Goal: Find specific page/section: Find specific page/section

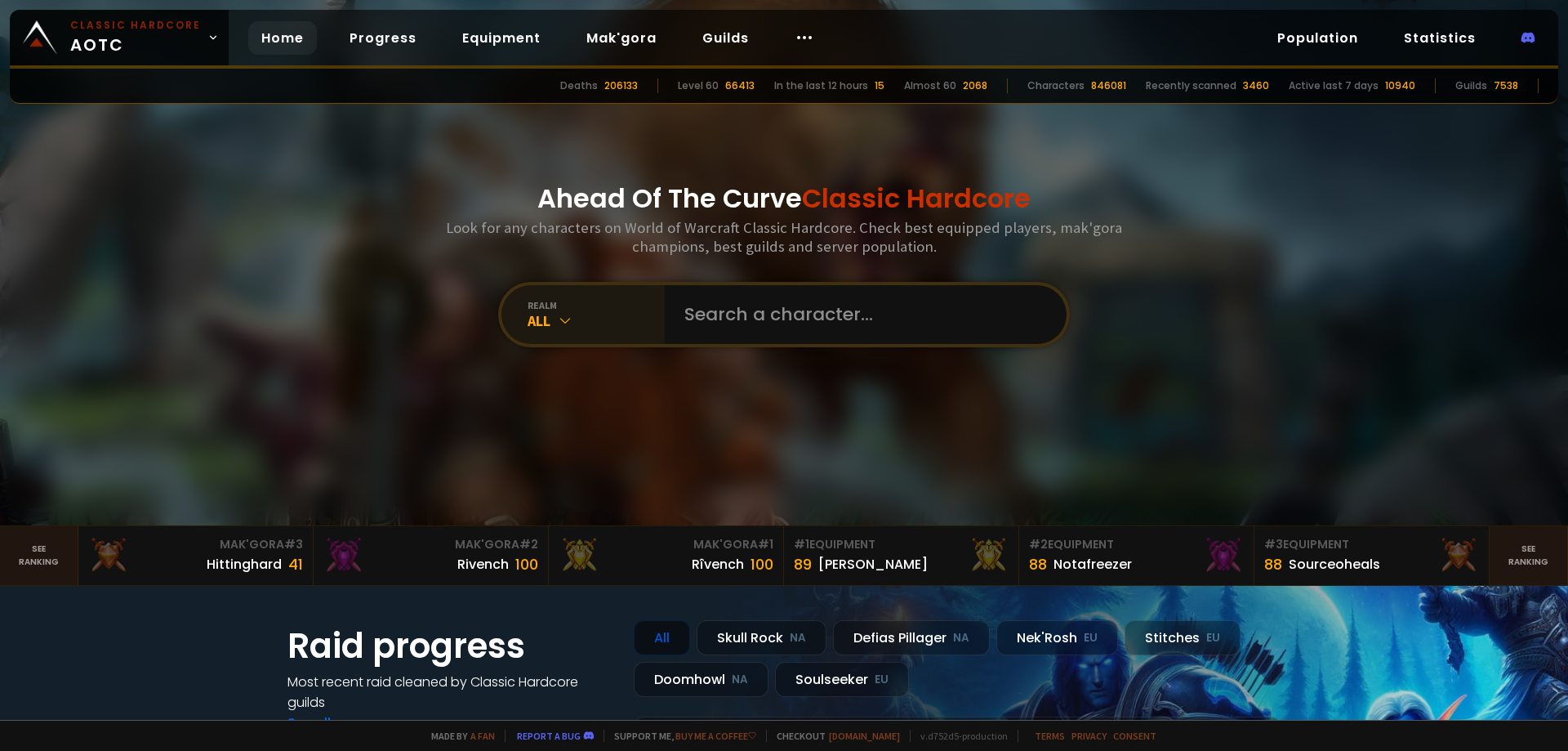
click at [584, 321] on div "All" at bounding box center [595, 321] width 137 height 19
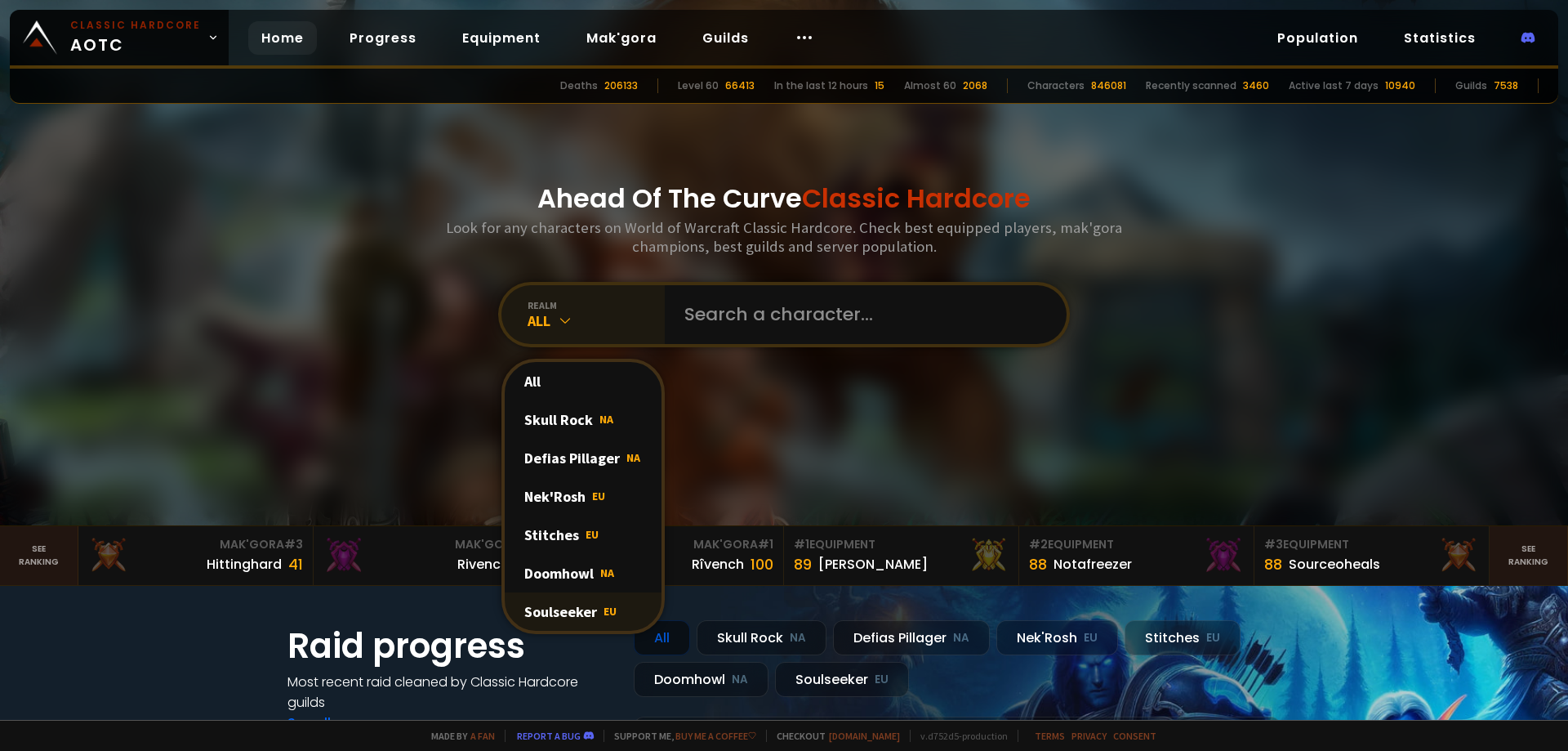
click at [541, 608] on div "Soulseeker EU" at bounding box center [583, 611] width 157 height 38
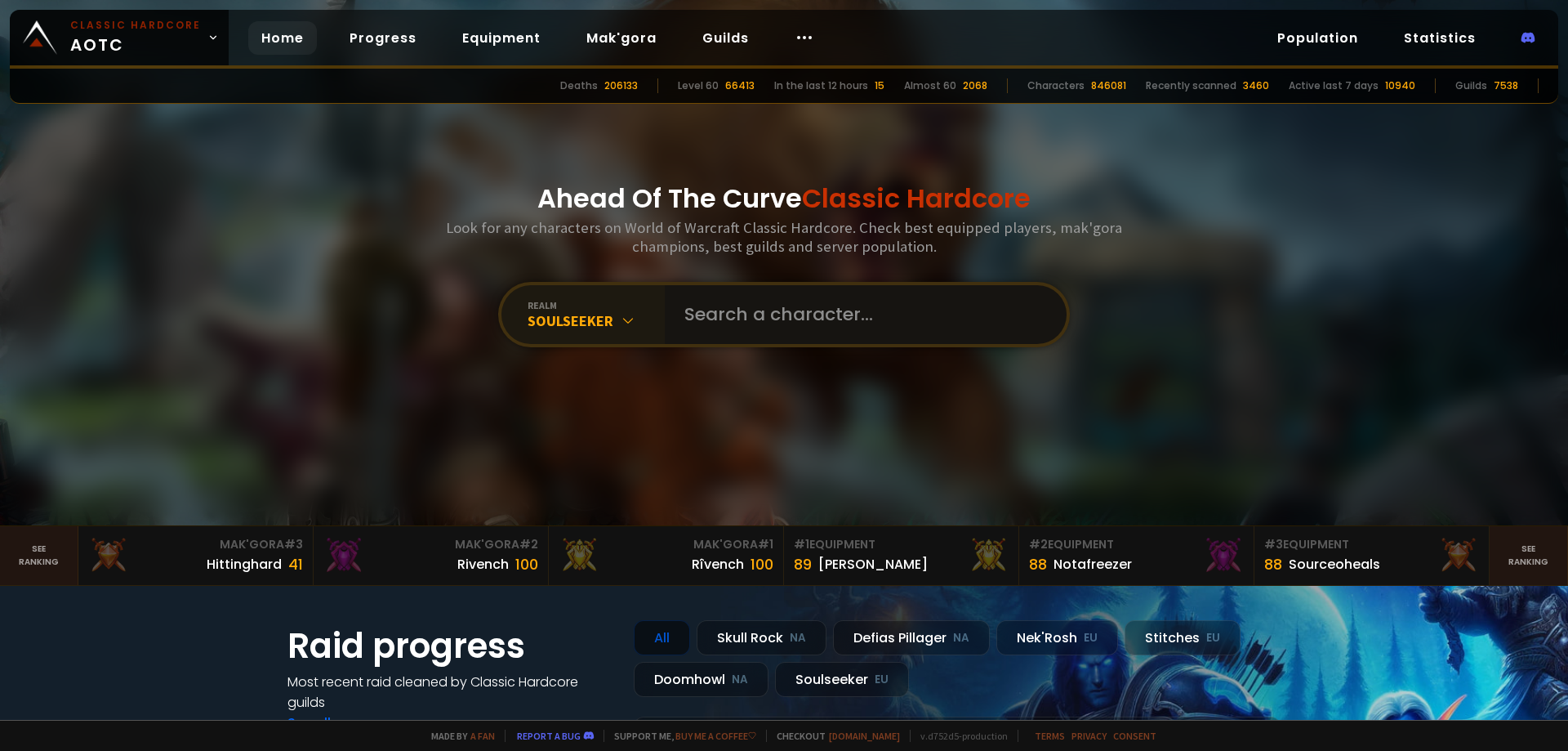
click at [708, 317] on input "text" at bounding box center [860, 315] width 372 height 59
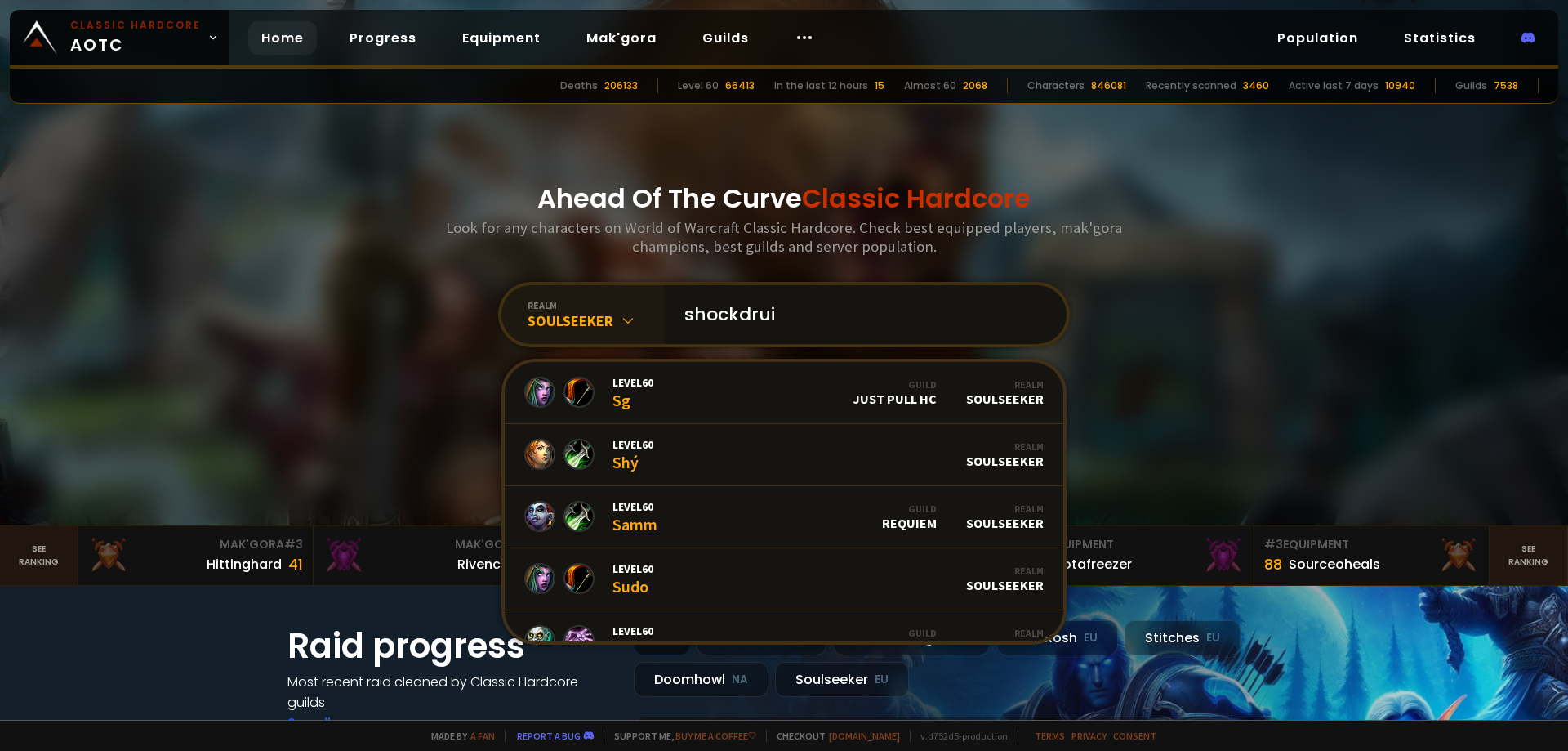
type input "shockdruid"
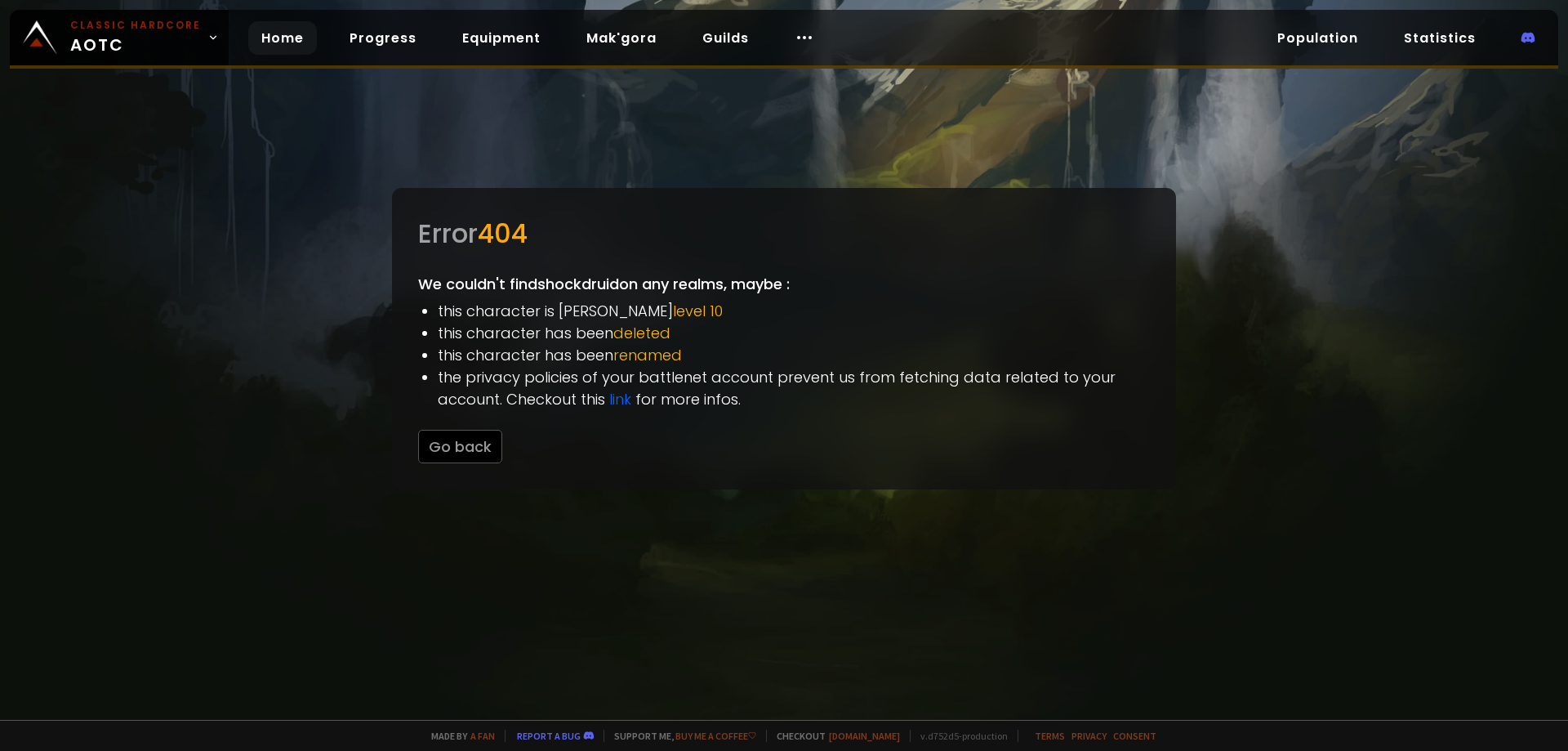
click at [279, 41] on link "Home" at bounding box center [282, 38] width 69 height 34
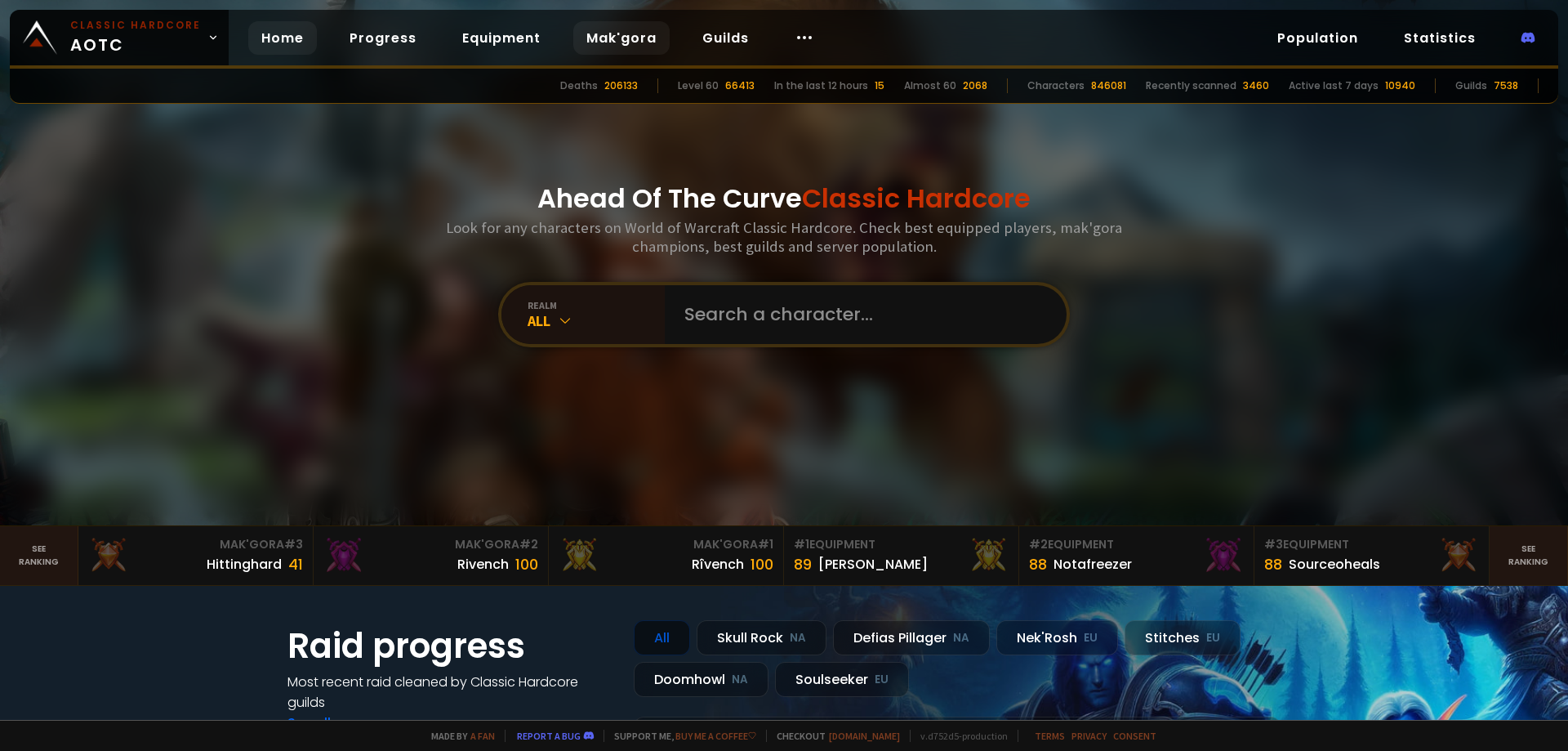
click at [616, 47] on link "Mak'gora" at bounding box center [621, 38] width 97 height 34
